Goal: Task Accomplishment & Management: Use online tool/utility

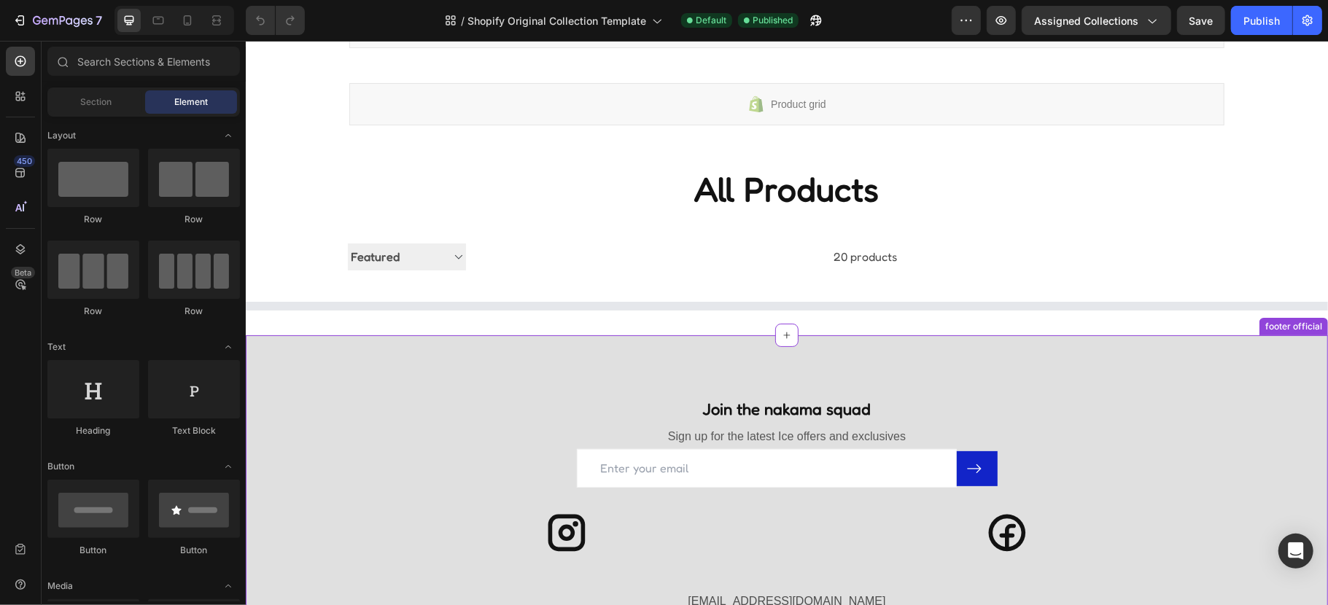
scroll to position [194, 0]
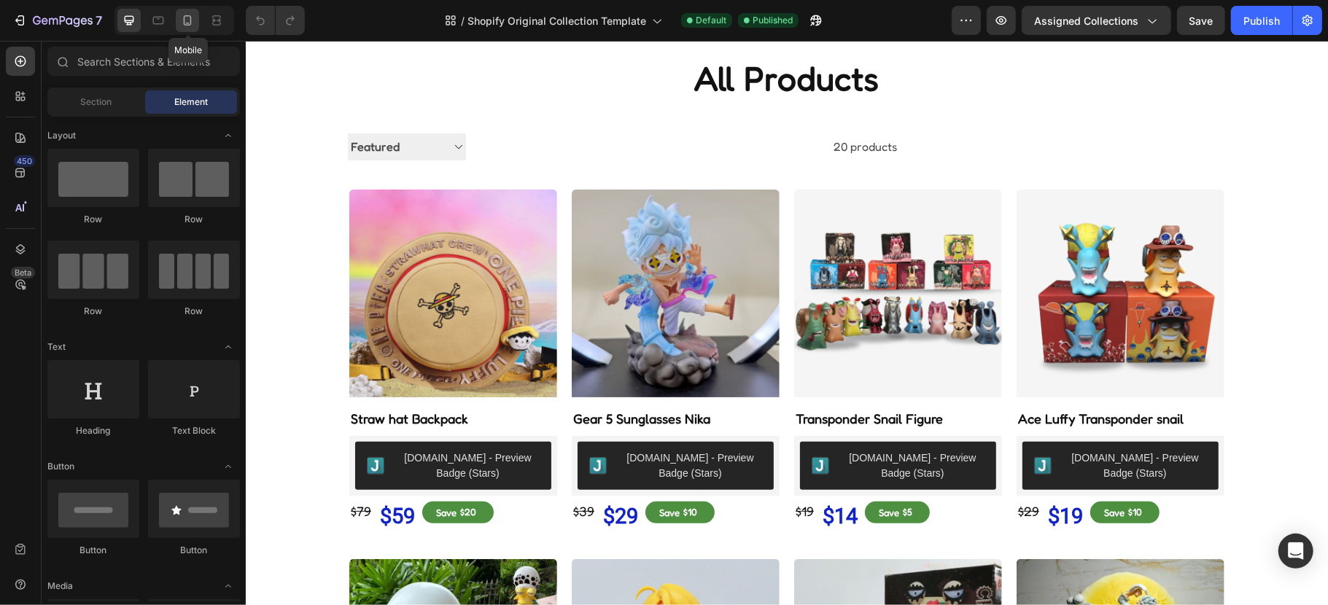
click at [196, 18] on div at bounding box center [187, 20] width 23 height 23
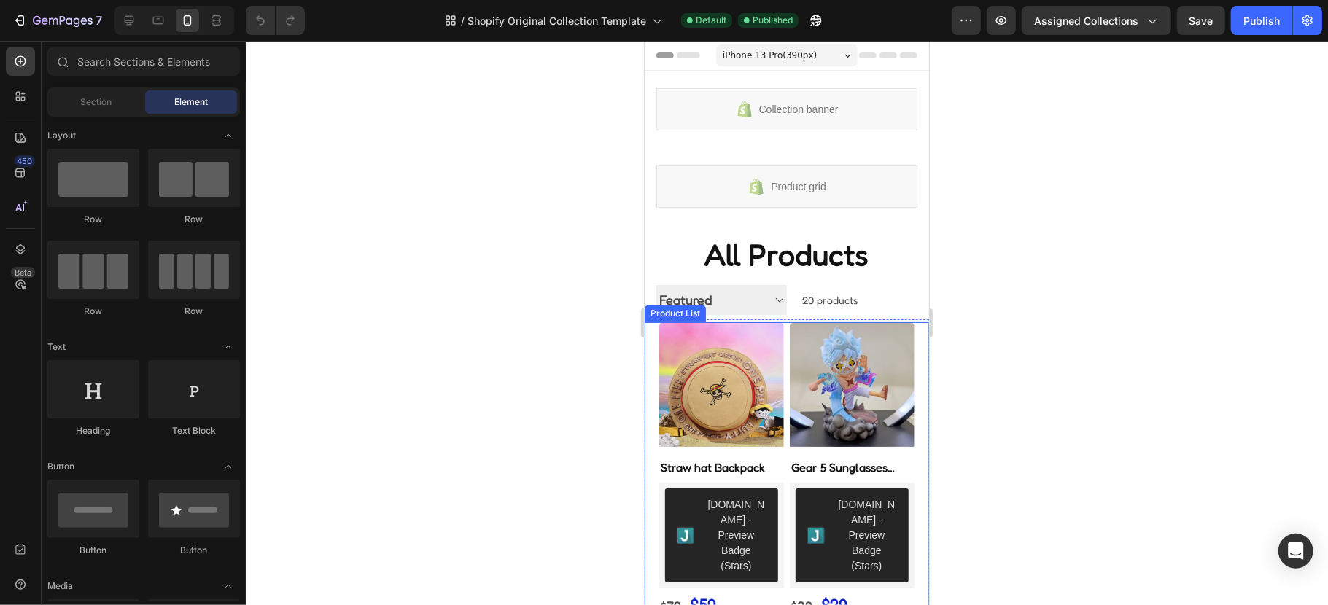
drag, startPoint x: 1147, startPoint y: 457, endPoint x: 674, endPoint y: 406, distance: 476.2
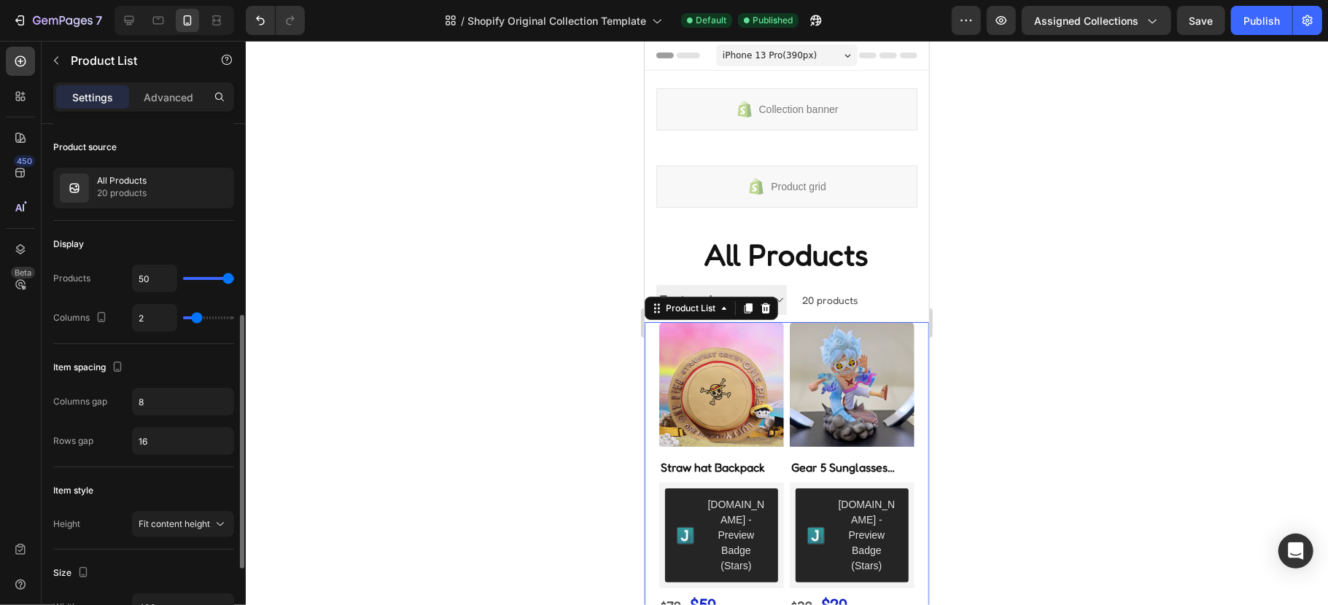
scroll to position [194, 0]
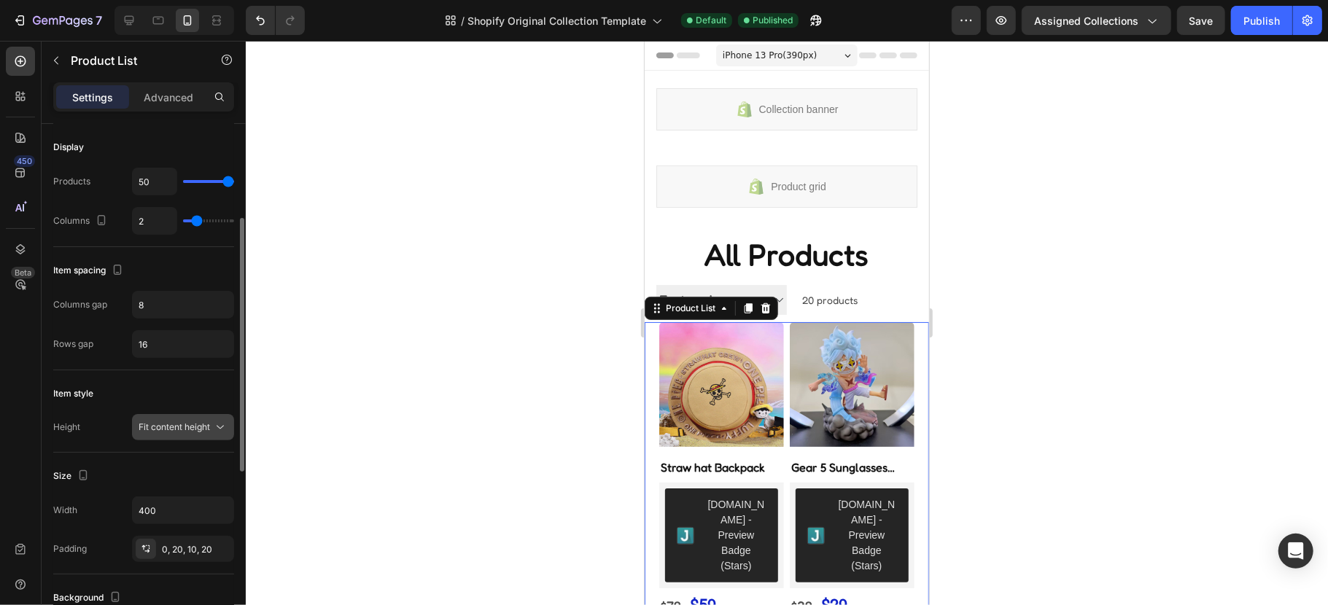
click at [213, 432] on icon at bounding box center [220, 427] width 15 height 15
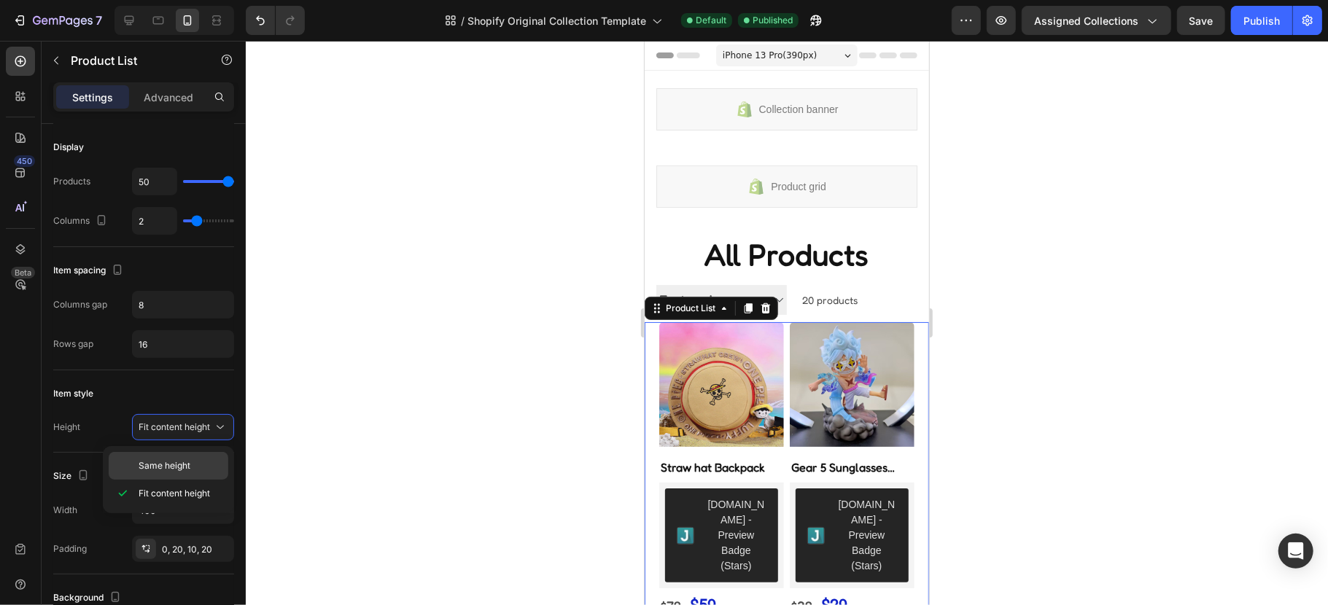
click at [187, 462] on span "Same height" at bounding box center [165, 466] width 52 height 13
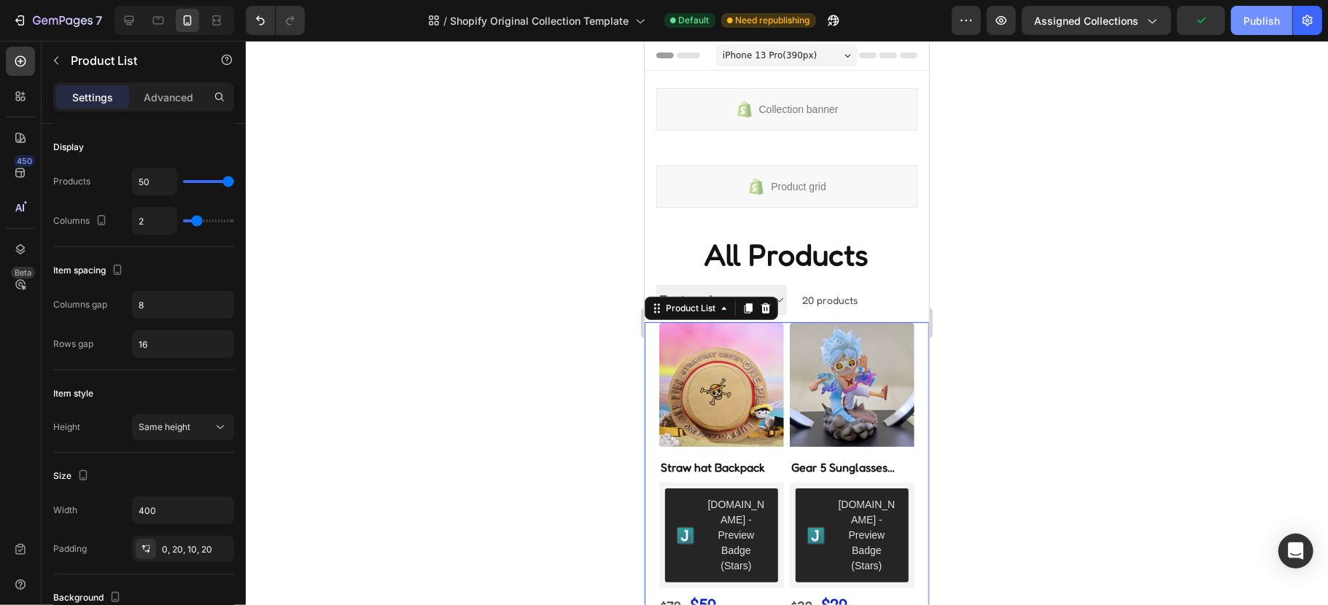
click at [1266, 26] on div "Publish" at bounding box center [1262, 20] width 36 height 15
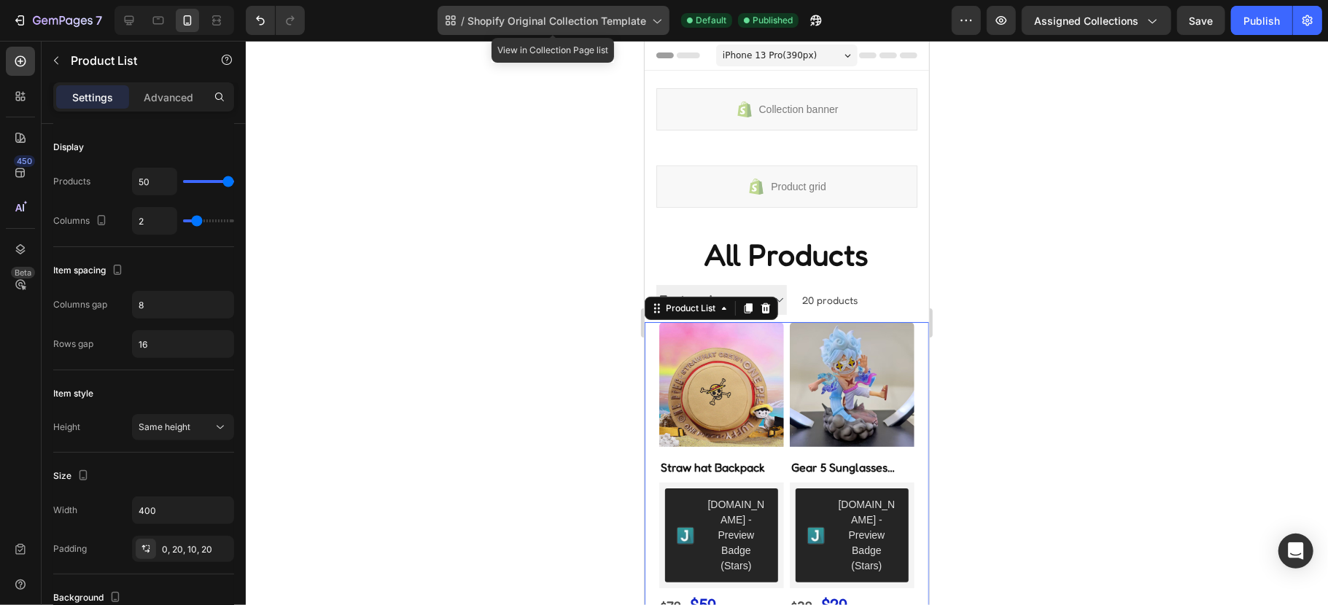
click at [540, 26] on span "Shopify Original Collection Template" at bounding box center [557, 20] width 179 height 15
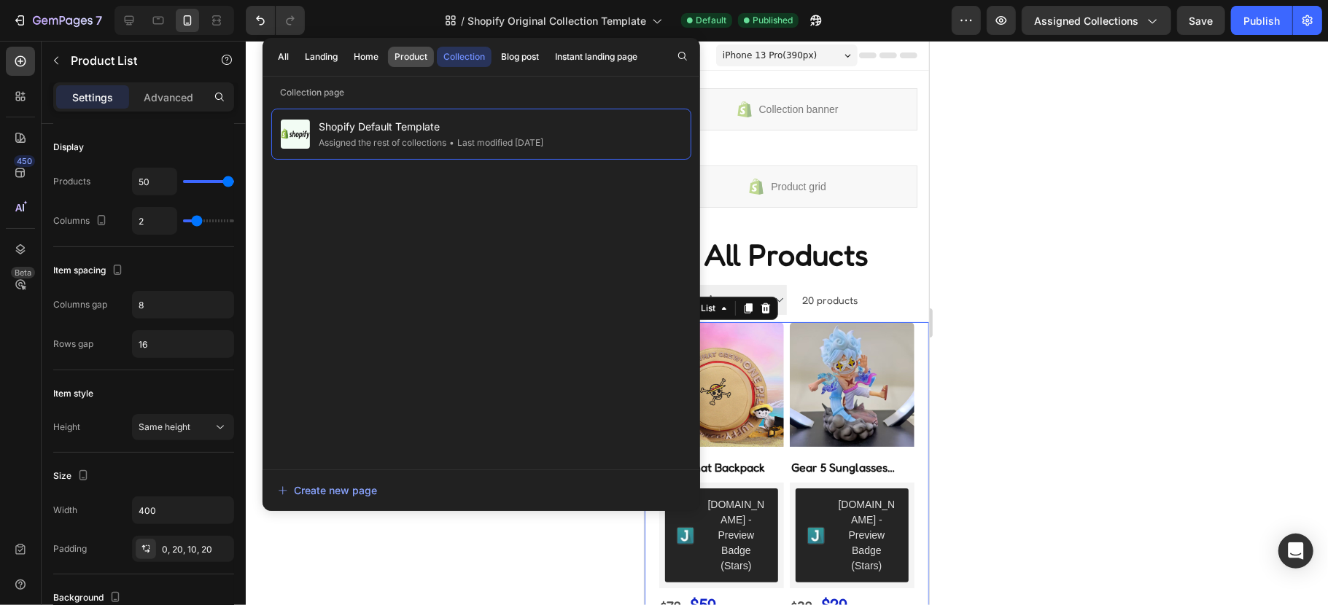
click at [422, 51] on div "Product" at bounding box center [411, 56] width 33 height 13
click at [433, 129] on span "Shopify Original Product Template" at bounding box center [426, 126] width 217 height 18
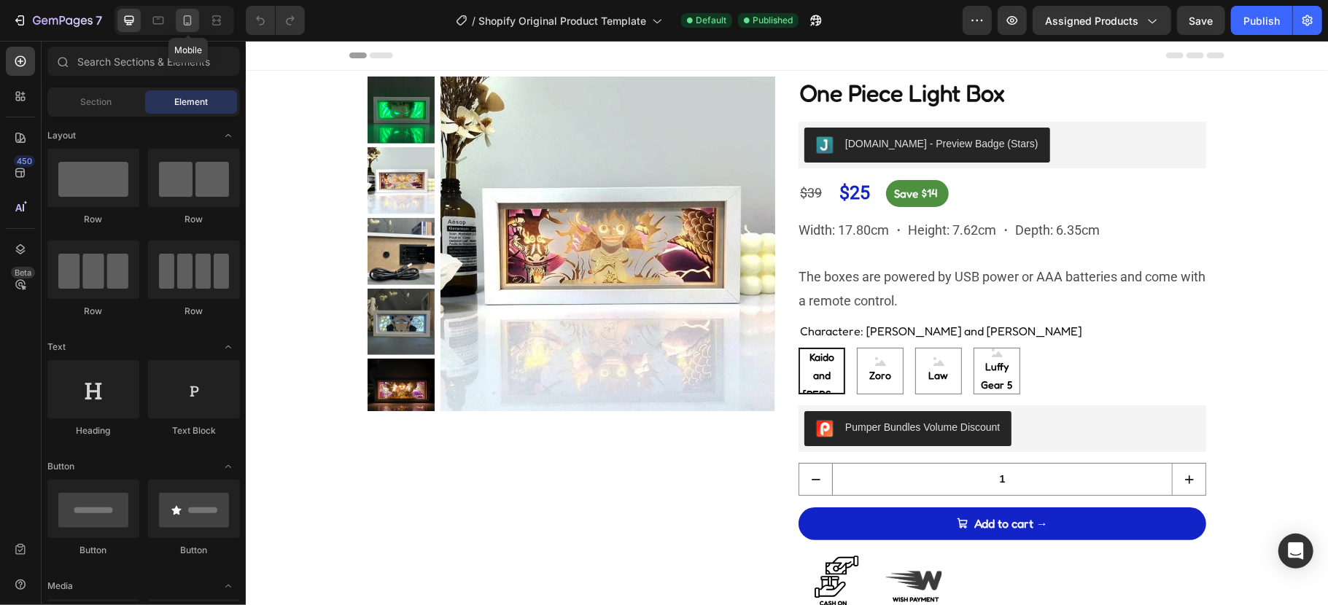
click at [185, 29] on div at bounding box center [187, 20] width 23 height 23
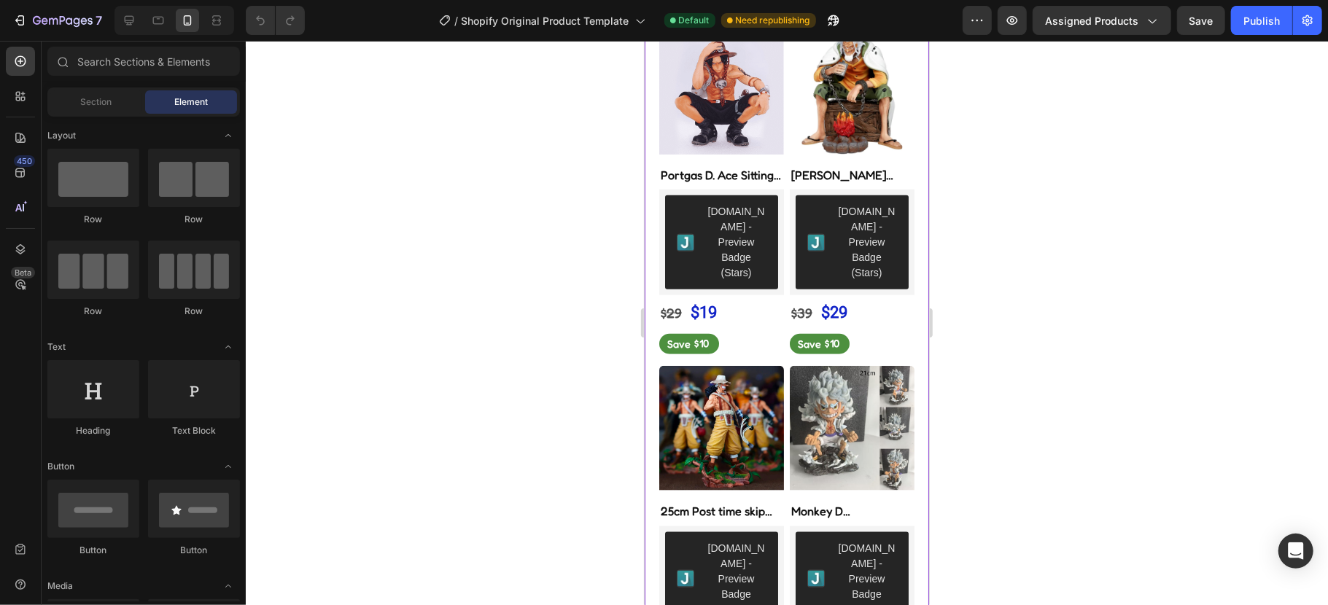
scroll to position [875, 0]
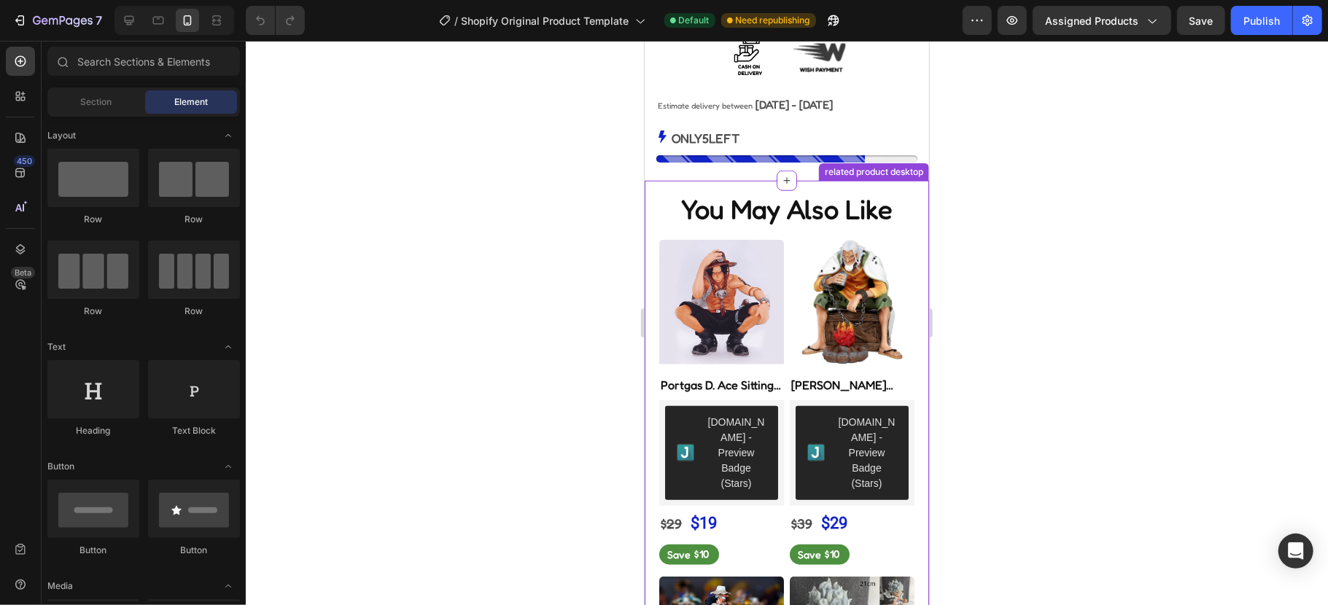
click at [789, 266] on img at bounding box center [851, 301] width 125 height 125
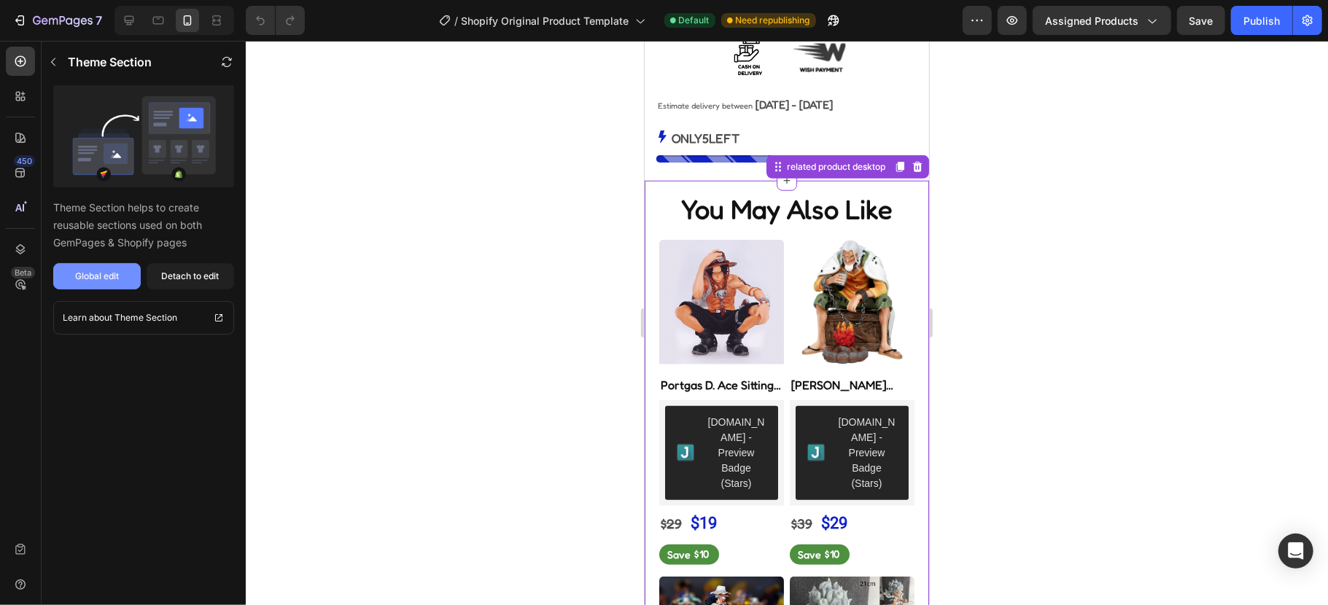
click at [94, 270] on div "Global edit" at bounding box center [97, 276] width 44 height 13
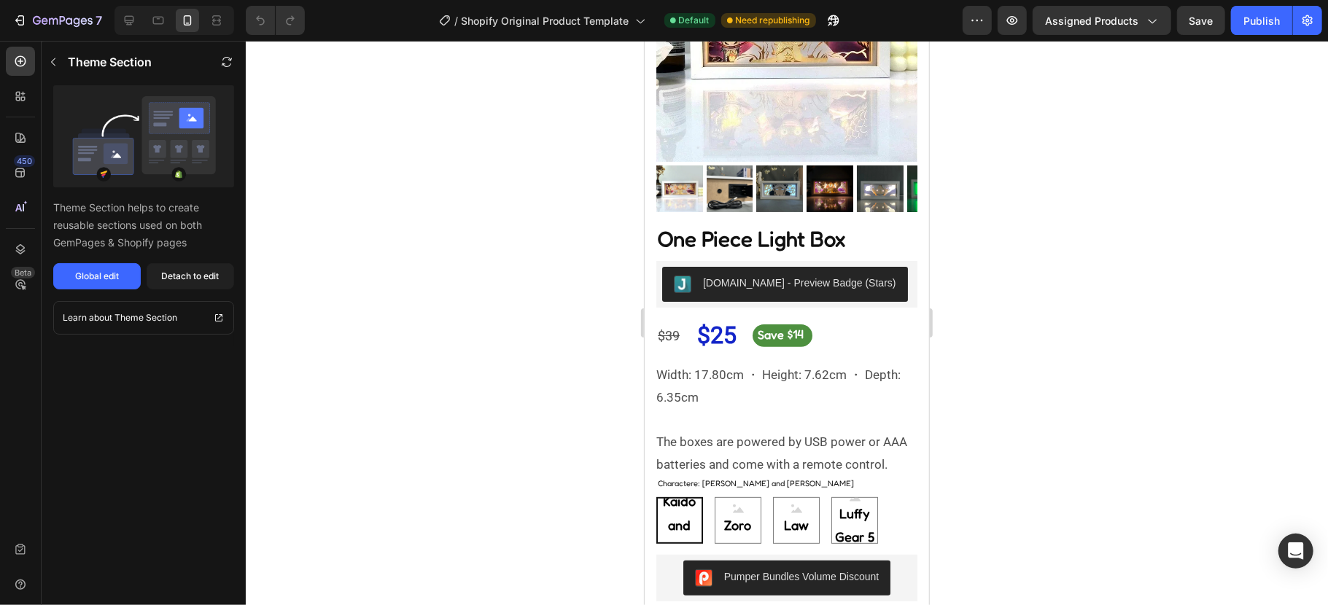
scroll to position [1459, 0]
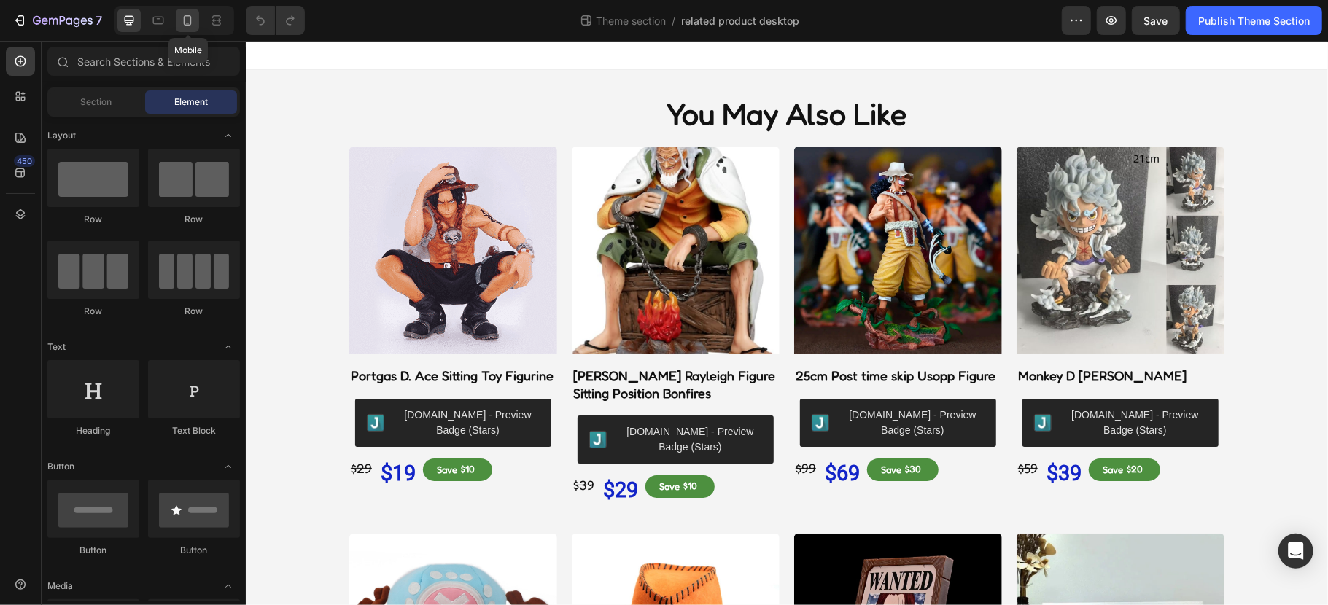
click at [190, 10] on div at bounding box center [187, 20] width 23 height 23
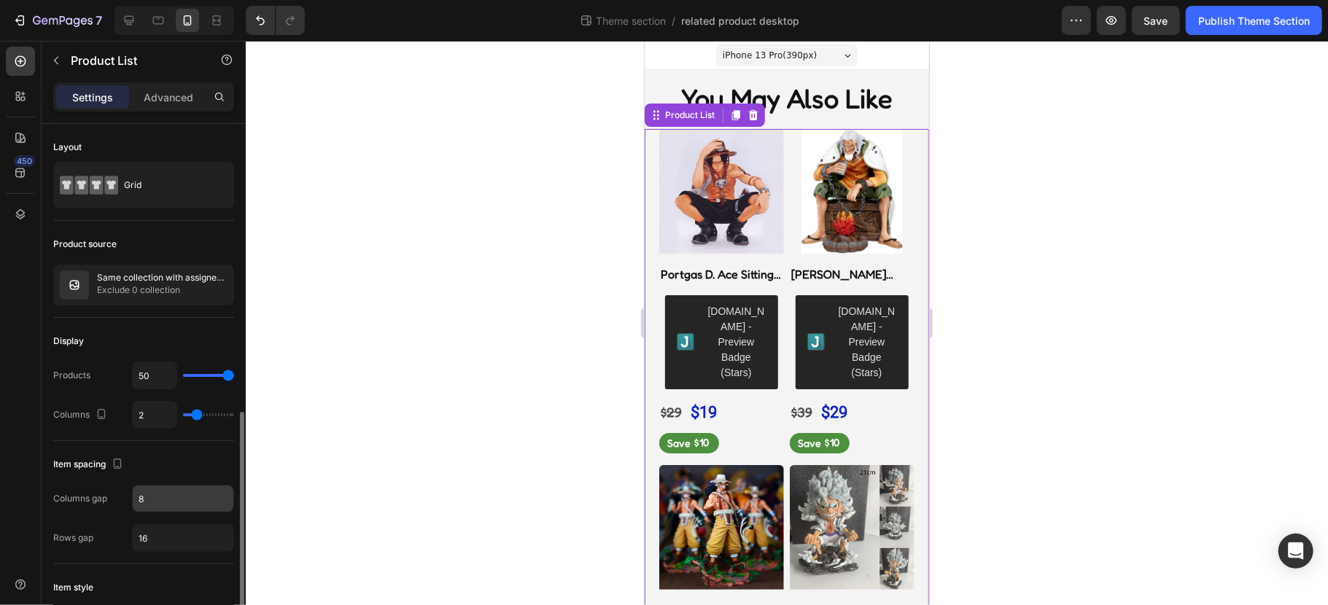
scroll to position [194, 0]
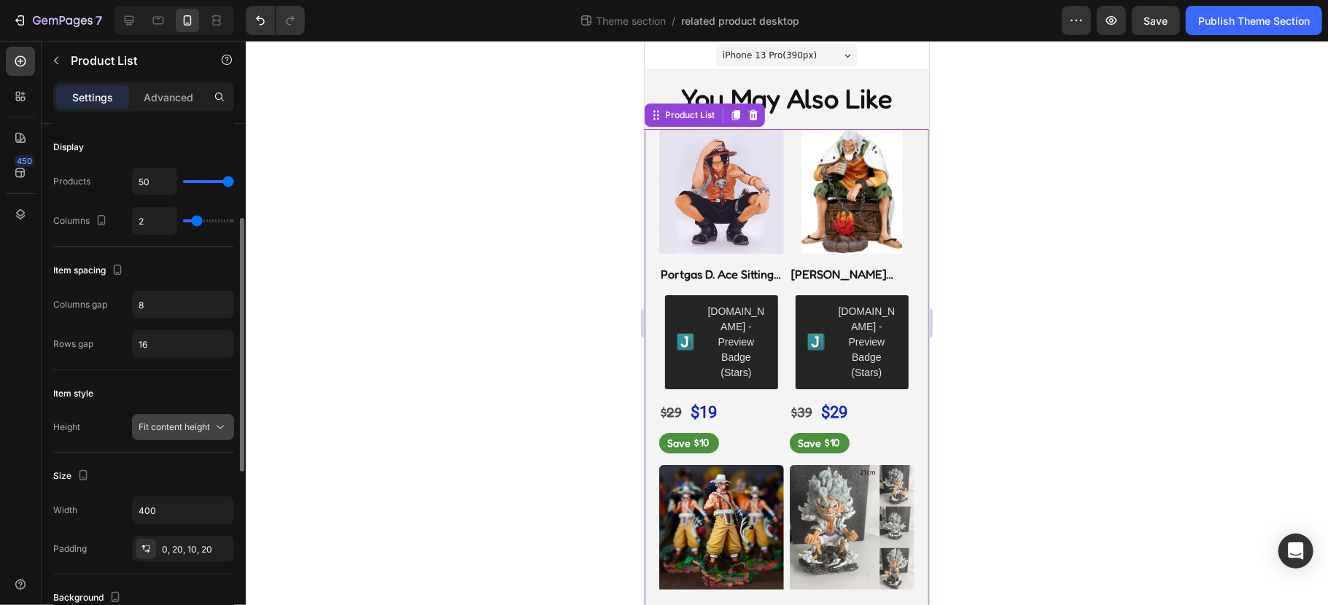
click at [185, 425] on span "Fit content height" at bounding box center [174, 427] width 71 height 11
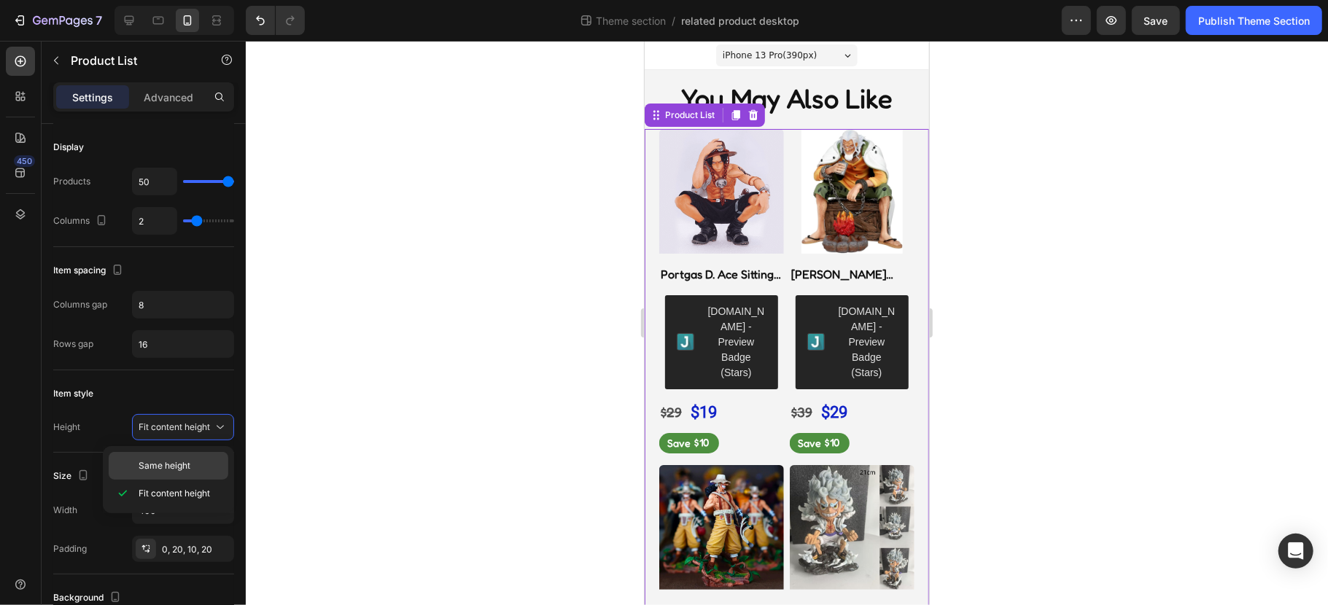
click at [181, 465] on span "Same height" at bounding box center [165, 466] width 52 height 13
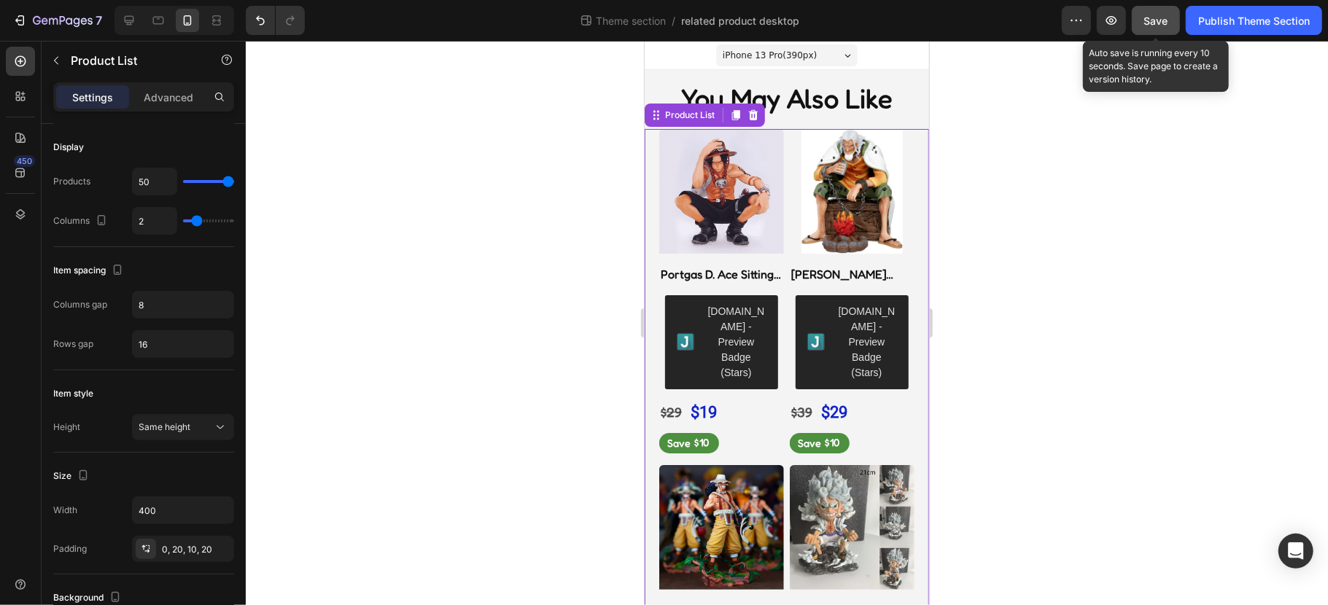
click at [1169, 10] on button "Save" at bounding box center [1156, 20] width 48 height 29
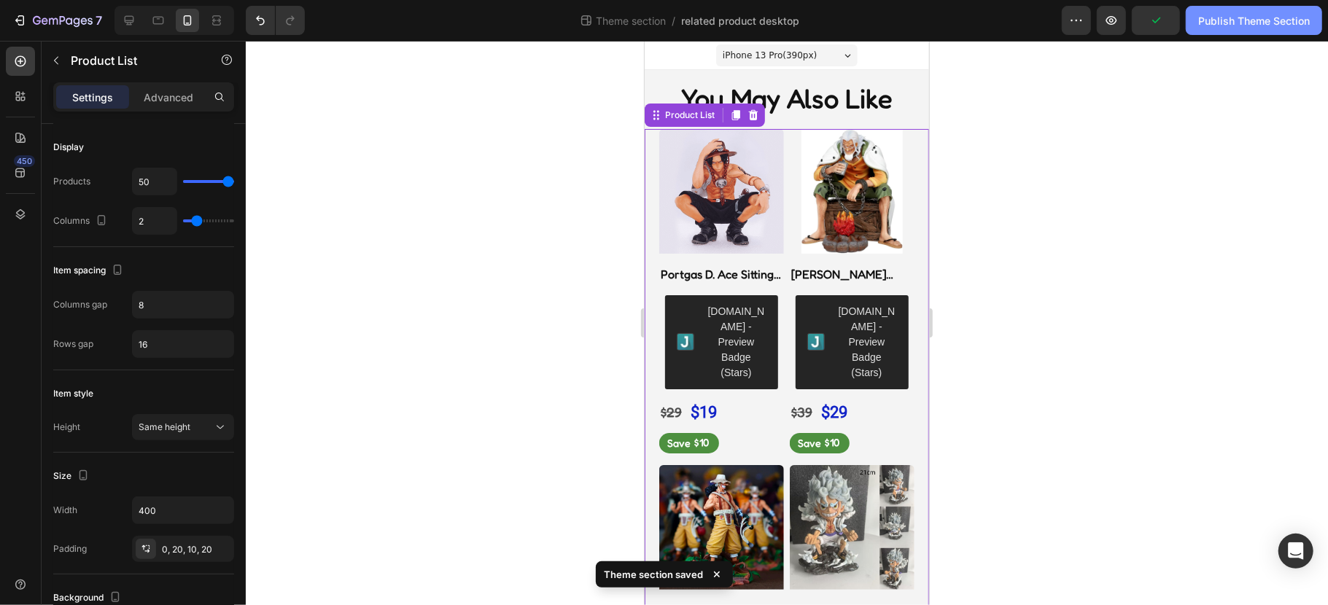
click at [1256, 30] on button "Publish Theme Section" at bounding box center [1254, 20] width 136 height 29
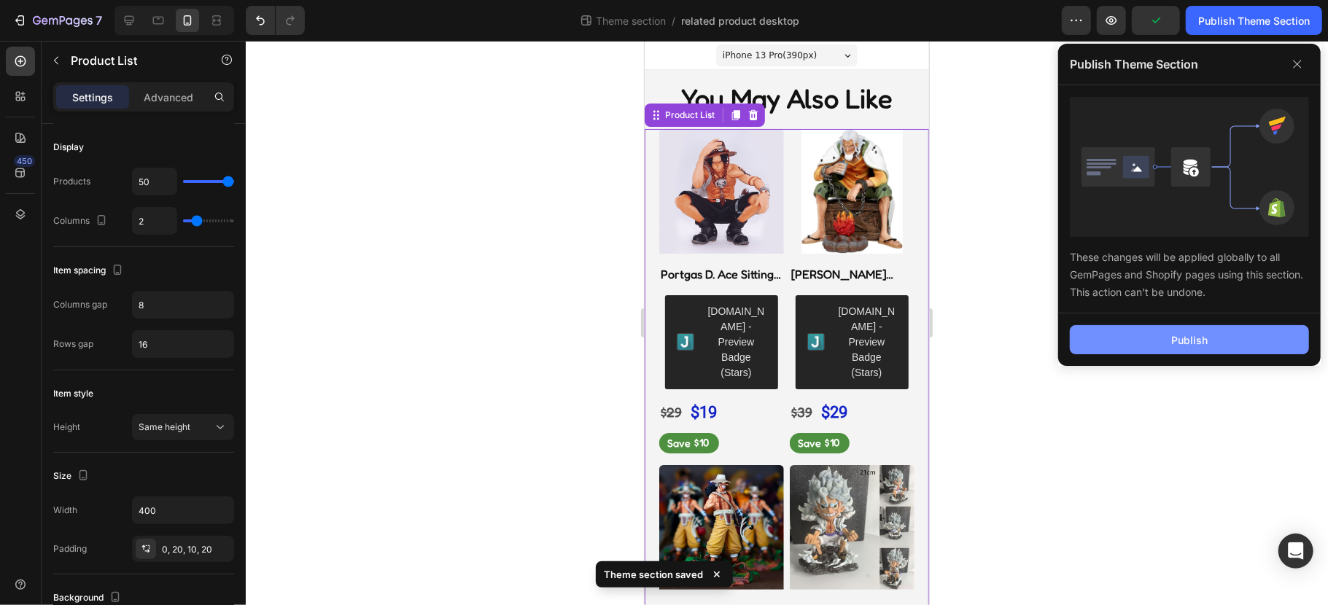
click at [1195, 341] on div "Publish" at bounding box center [1189, 340] width 36 height 15
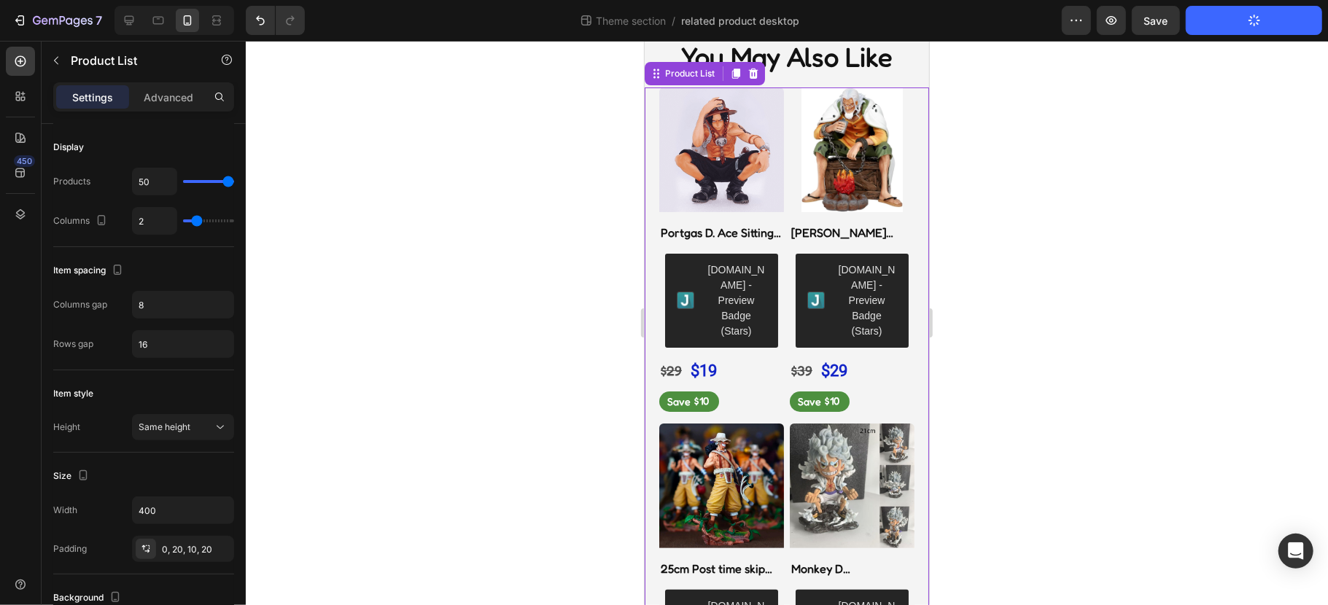
scroll to position [0, 0]
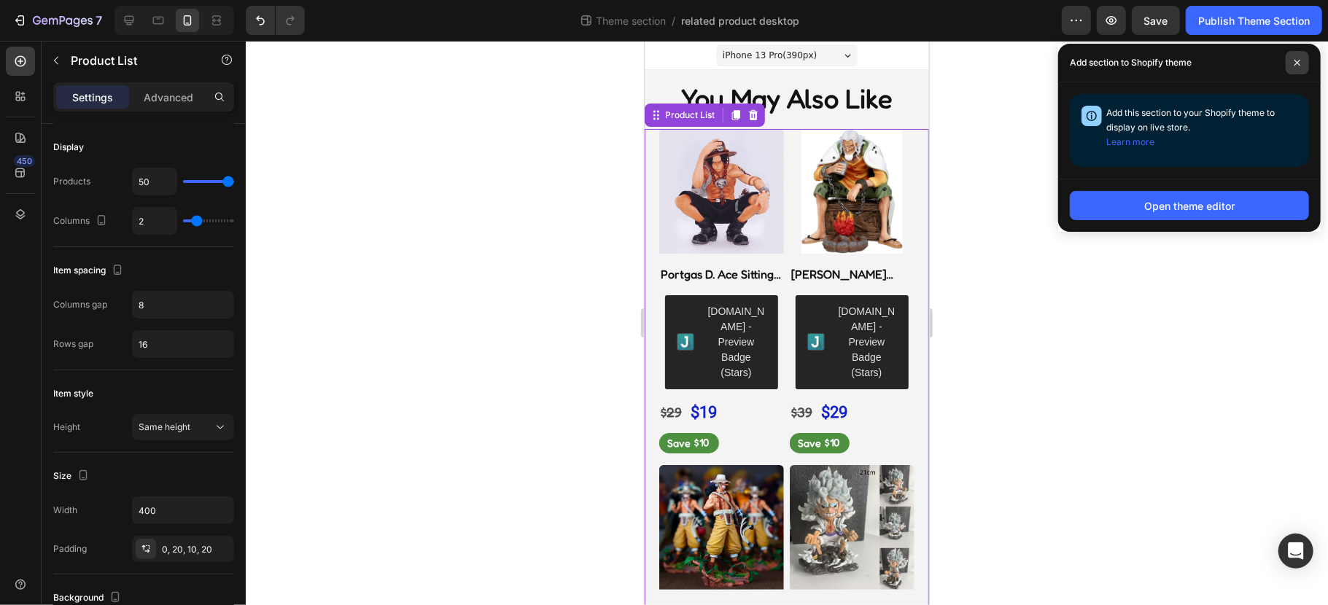
click at [1300, 62] on icon at bounding box center [1297, 62] width 7 height 7
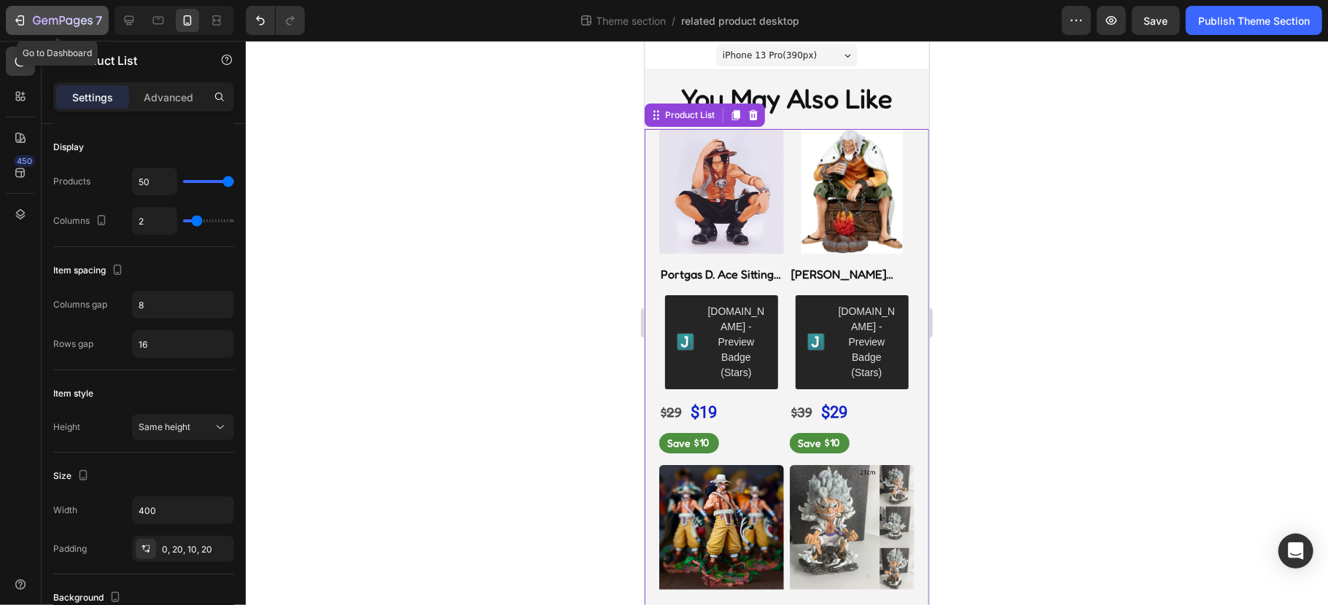
click at [16, 22] on icon "button" at bounding box center [19, 20] width 15 height 15
